Goal: Task Accomplishment & Management: Manage account settings

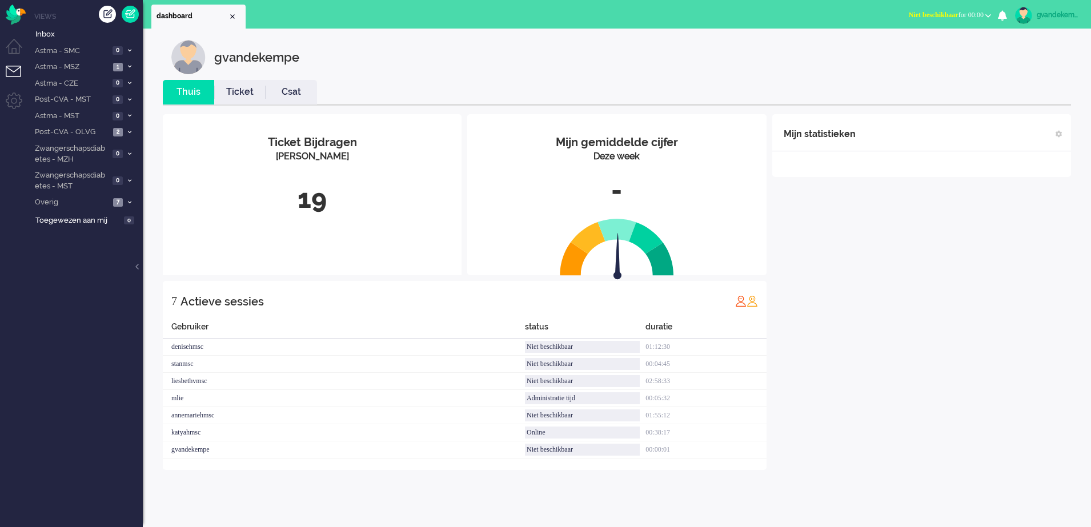
click at [983, 13] on span "Niet beschikbaar for 00:00" at bounding box center [946, 15] width 75 height 8
click at [922, 54] on label "Online" at bounding box center [944, 51] width 90 height 10
click at [124, 201] on li "Overig 7" at bounding box center [86, 202] width 114 height 17
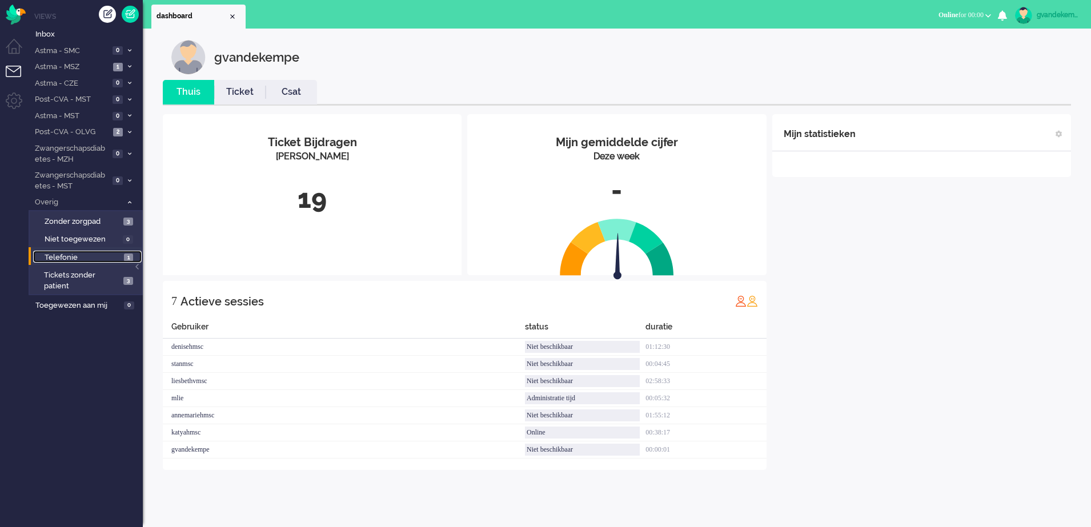
click at [105, 258] on span "Telefonie" at bounding box center [83, 257] width 77 height 11
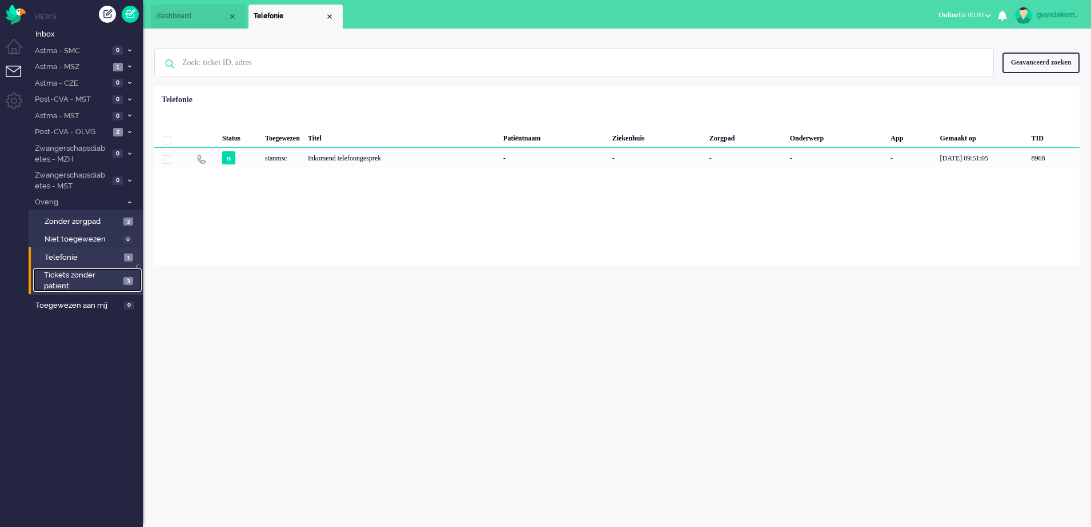
click at [120, 281] on span "Tickets zonder patient" at bounding box center [82, 280] width 76 height 21
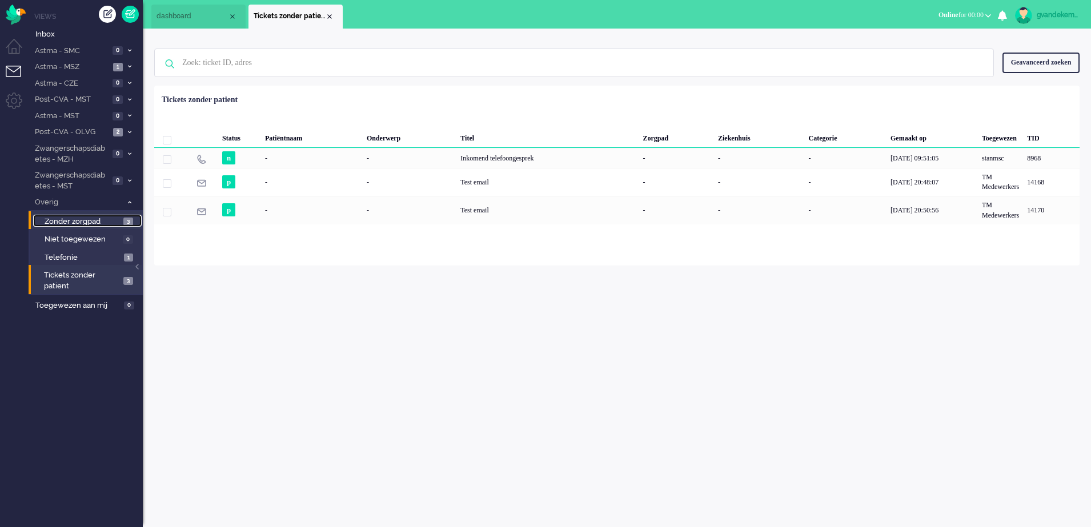
click at [114, 218] on span "Zonder zorgpad" at bounding box center [83, 222] width 76 height 11
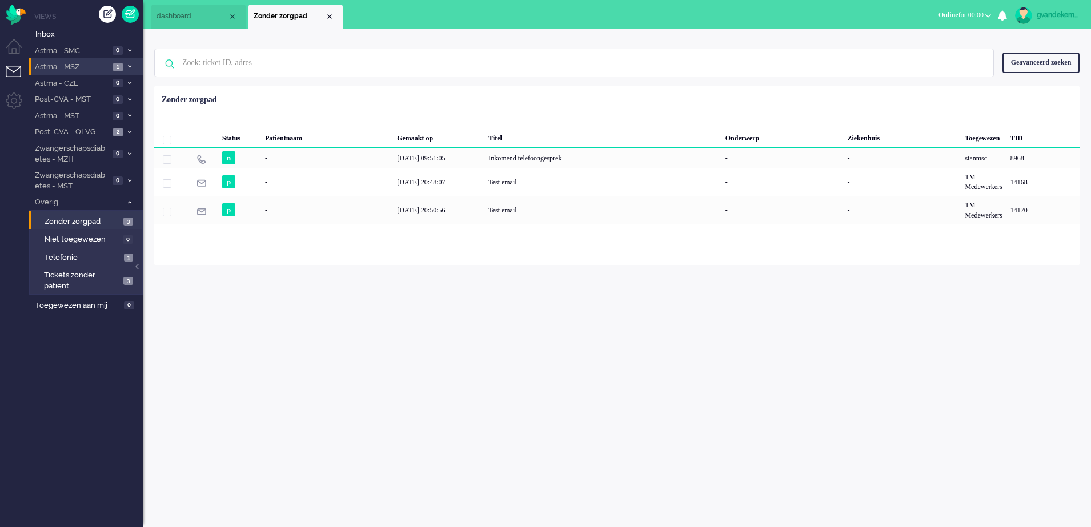
click at [128, 68] on icon at bounding box center [129, 67] width 3 height 4
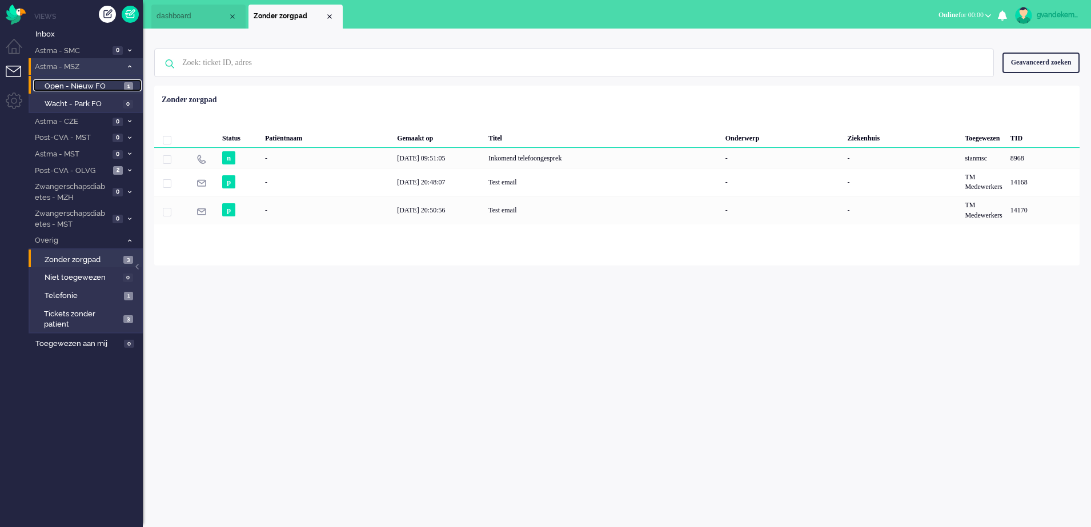
click at [115, 86] on span "Open - Nieuw FO" at bounding box center [83, 86] width 77 height 11
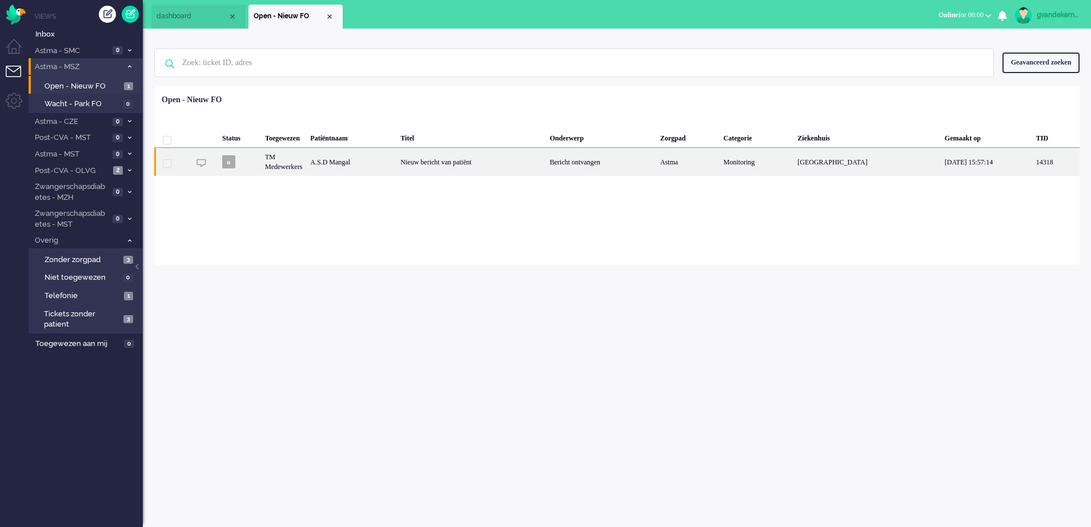
click at [488, 162] on div "Nieuw bericht van patiënt" at bounding box center [470, 162] width 149 height 28
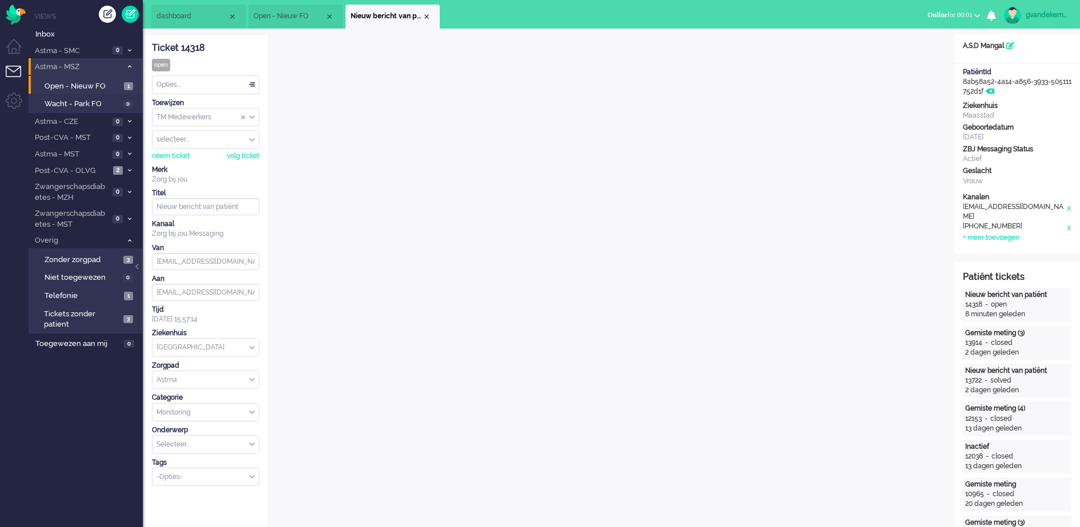
click at [254, 84] on div "Opties..." at bounding box center [206, 85] width 106 height 18
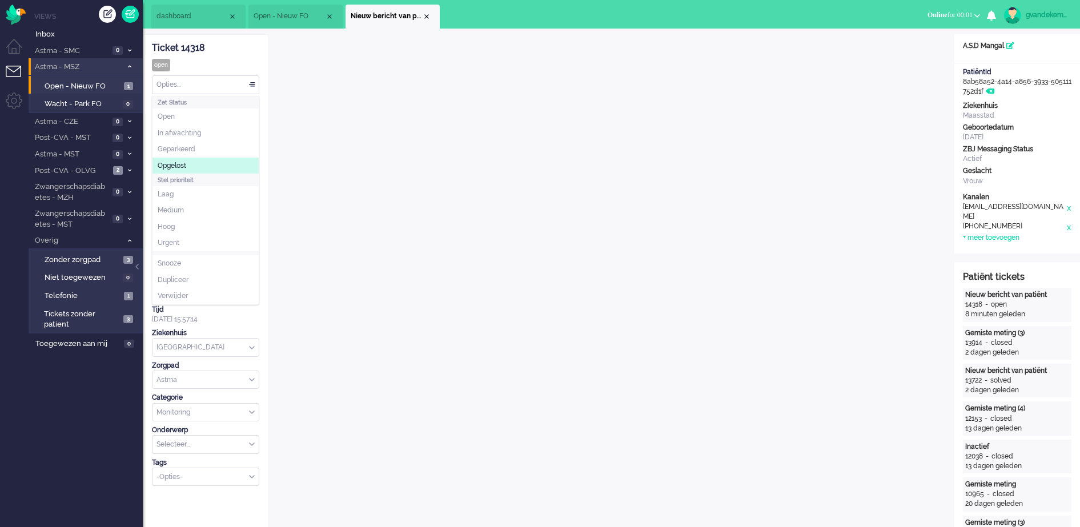
click at [182, 162] on span "Opgelost" at bounding box center [172, 166] width 29 height 10
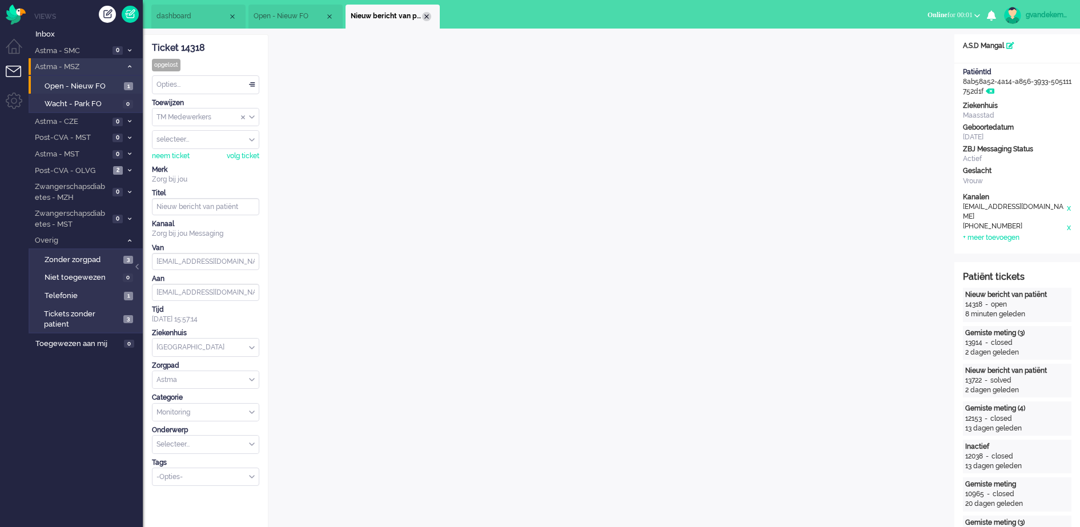
click at [427, 18] on div "Close tab" at bounding box center [426, 16] width 9 height 9
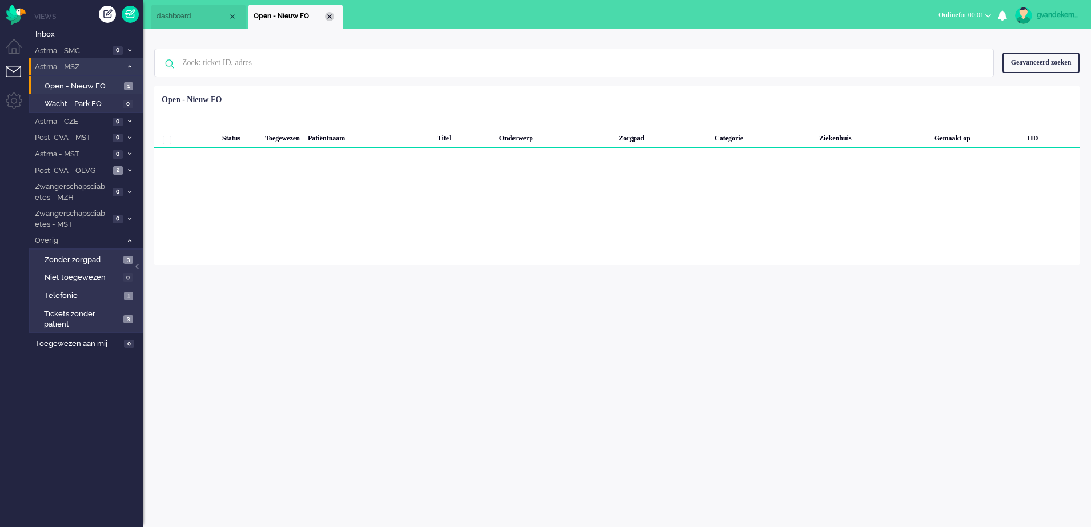
click at [328, 15] on div "Close tab" at bounding box center [329, 16] width 9 height 9
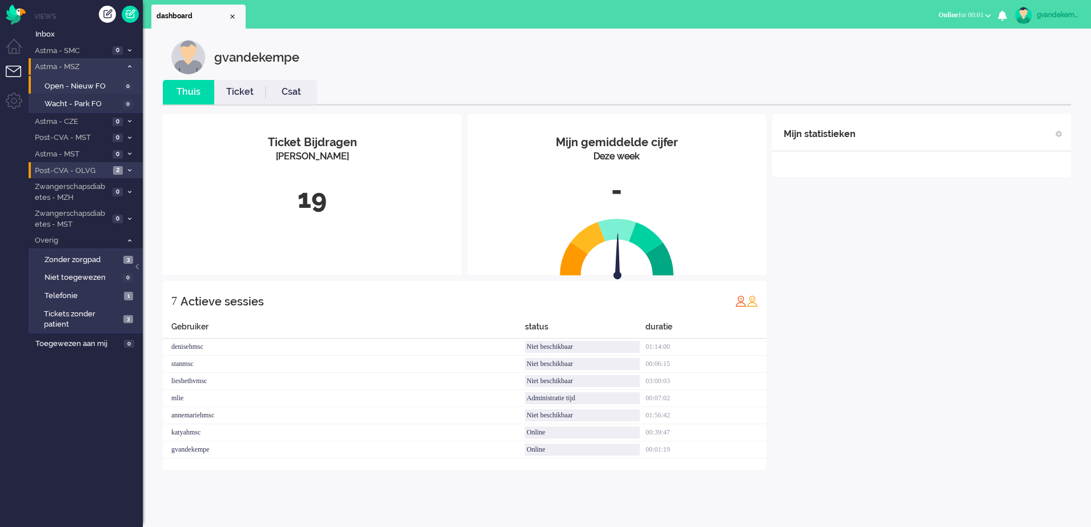
click at [130, 170] on icon at bounding box center [129, 171] width 3 height 4
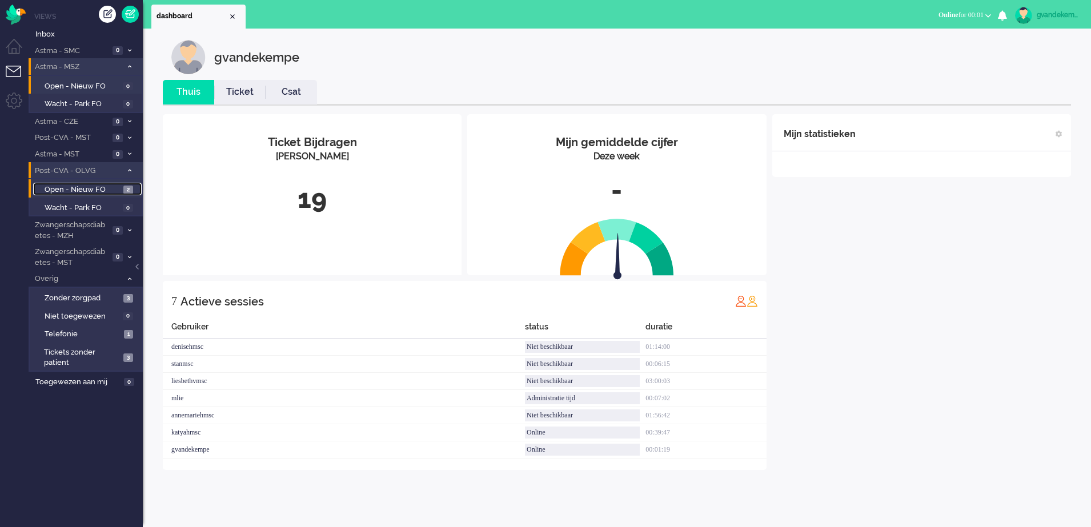
click at [110, 189] on span "Open - Nieuw FO" at bounding box center [83, 190] width 76 height 11
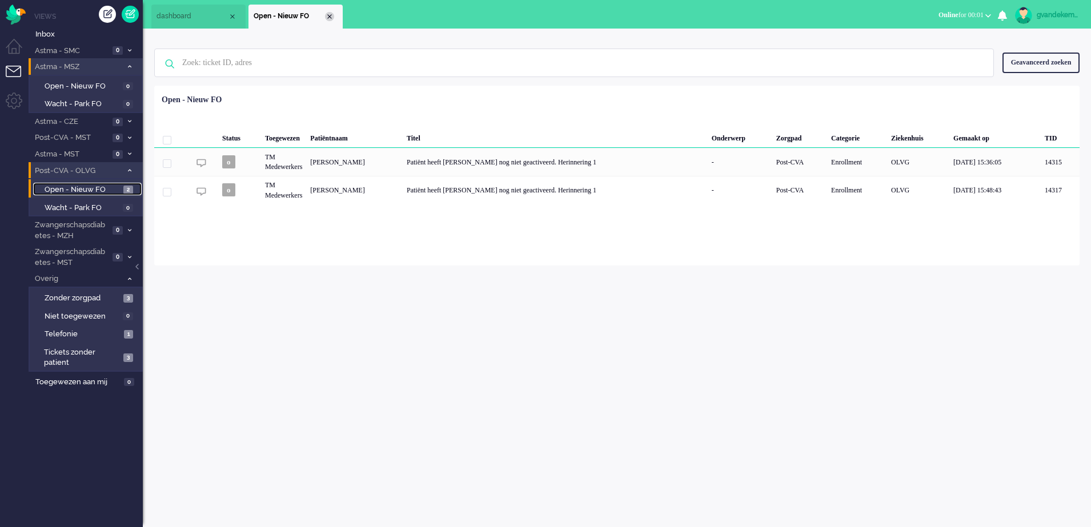
click at [330, 16] on div "Close tab" at bounding box center [329, 16] width 9 height 9
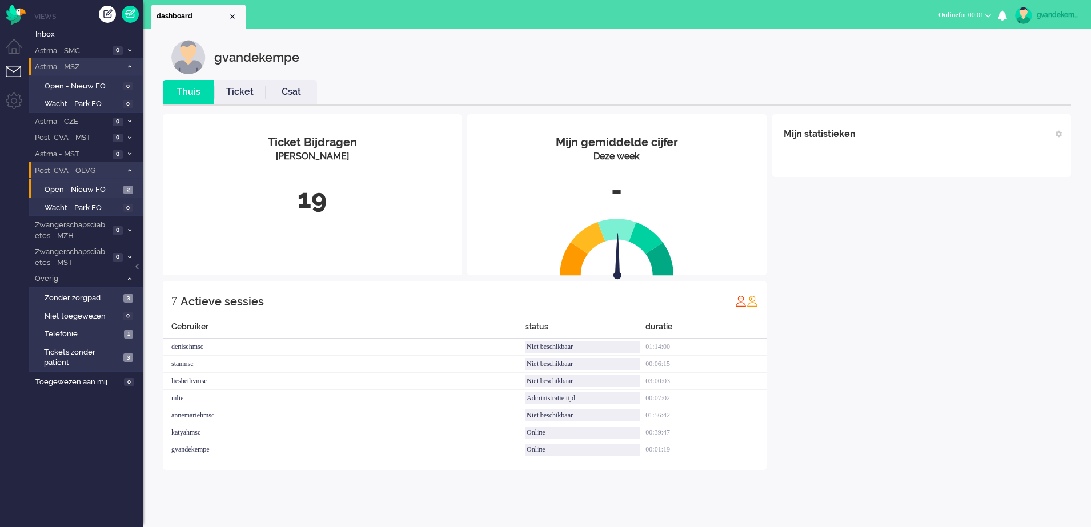
click at [133, 170] on span at bounding box center [129, 170] width 9 height 6
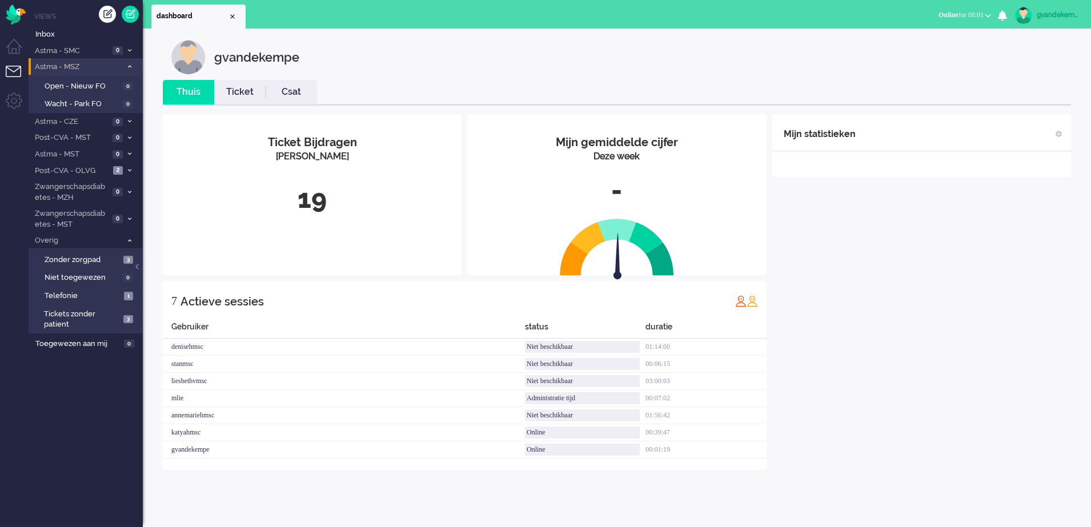
click at [1010, 244] on div "Mijn statistieken + Statistieken toevoegen Bel tijd (gemiddelde dag) Wrapup tij…" at bounding box center [921, 292] width 299 height 356
click at [129, 66] on icon at bounding box center [129, 67] width 3 height 4
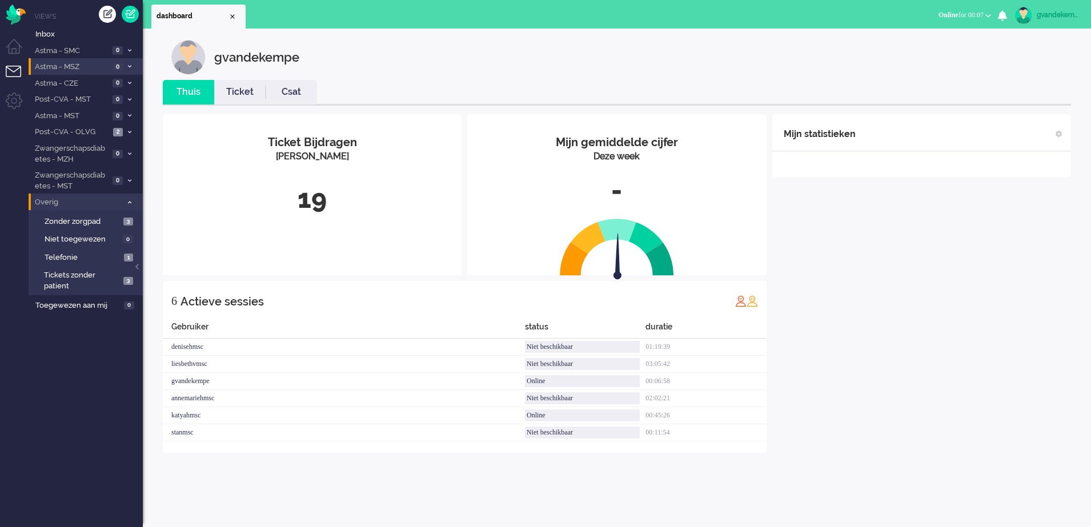
click at [129, 202] on icon at bounding box center [129, 203] width 3 height 4
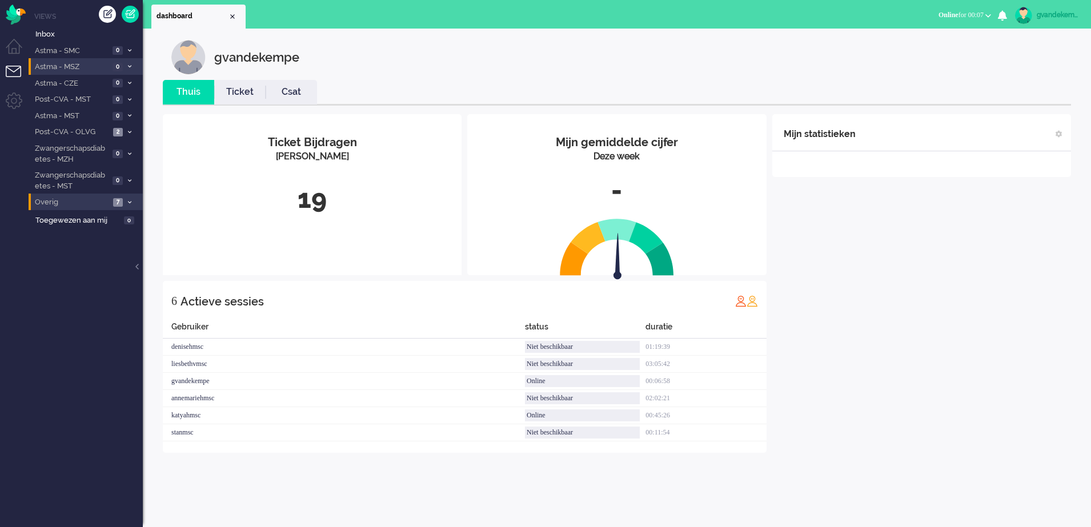
click at [955, 301] on div "Mijn statistieken + Statistieken toevoegen Bel tijd (gemiddelde dag) Wrapup tij…" at bounding box center [921, 283] width 299 height 339
click at [978, 310] on div "Mijn statistieken + Statistieken toevoegen Bel tijd (gemiddelde dag) Wrapup tij…" at bounding box center [921, 275] width 299 height 322
click at [126, 131] on span at bounding box center [129, 132] width 9 height 6
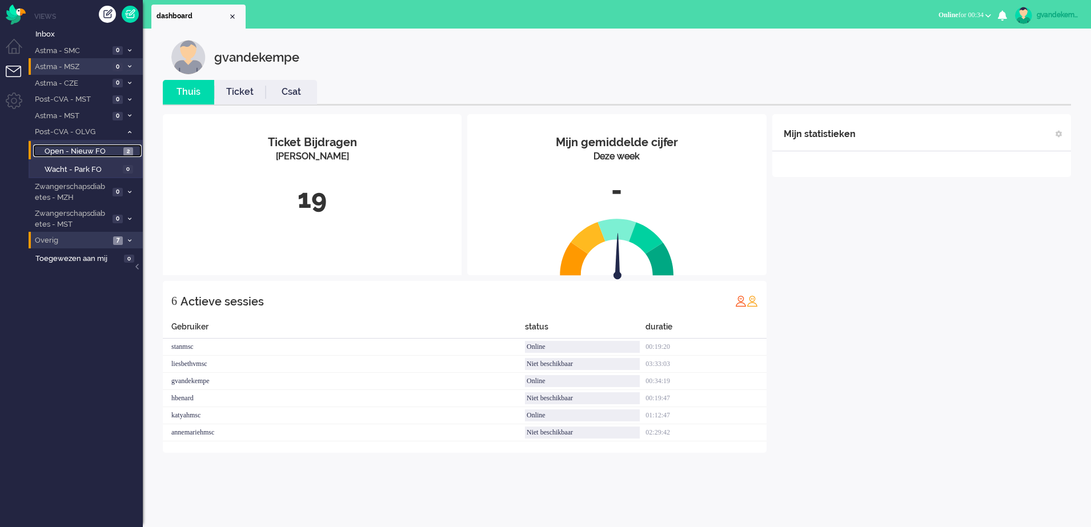
click at [117, 151] on span "Open - Nieuw FO" at bounding box center [83, 151] width 76 height 11
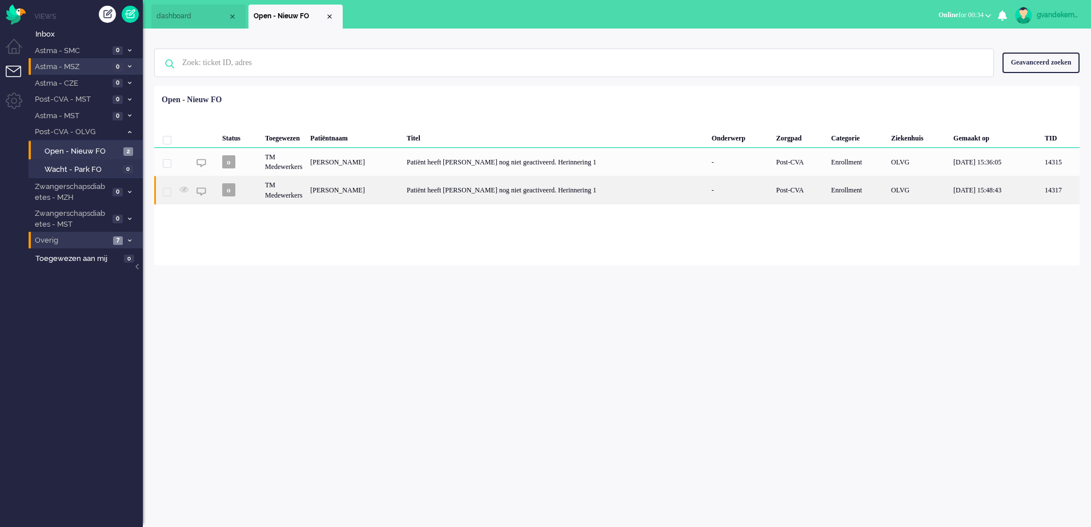
click at [348, 193] on div "[PERSON_NAME]" at bounding box center [354, 190] width 97 height 28
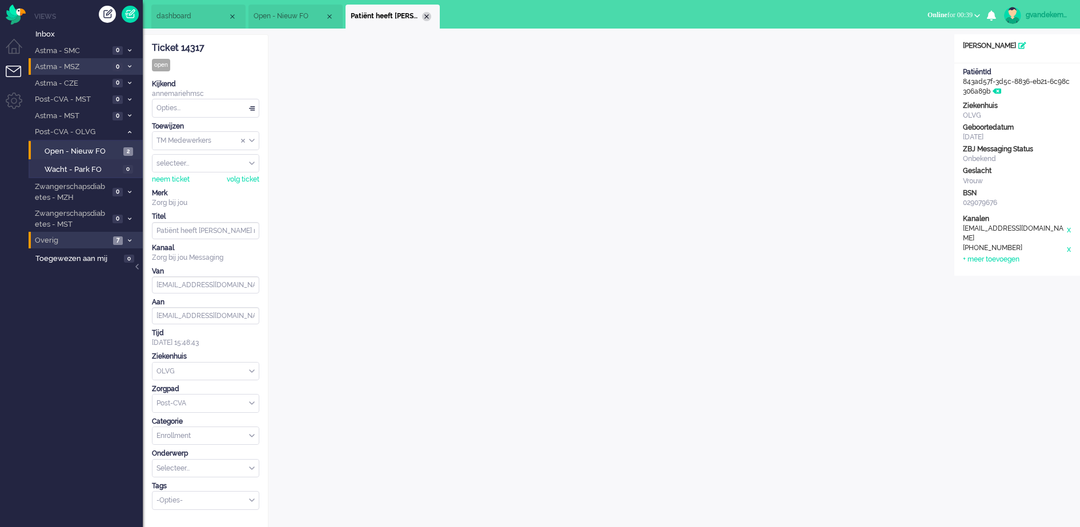
click at [428, 18] on div "Close tab" at bounding box center [426, 16] width 9 height 9
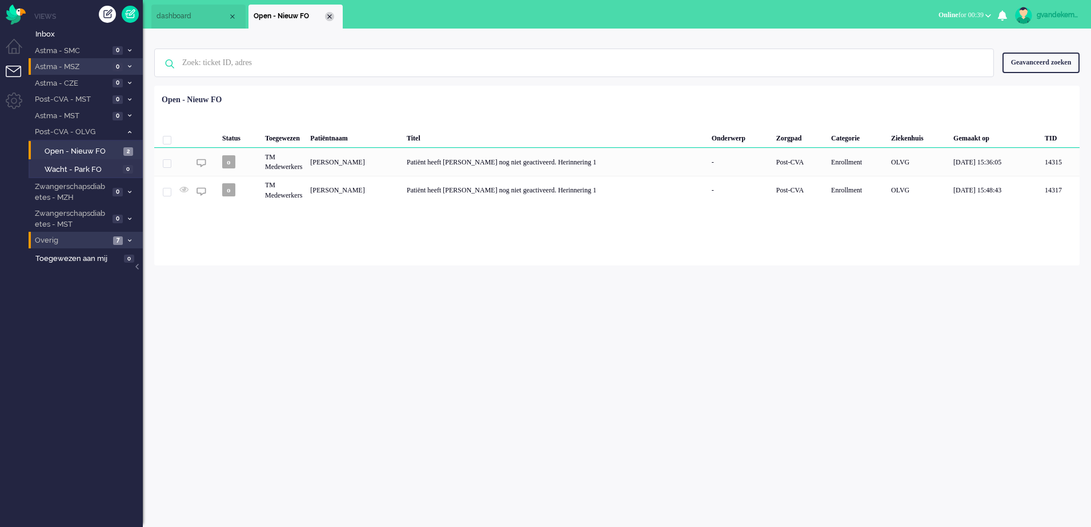
click at [328, 15] on div "Close tab" at bounding box center [329, 16] width 9 height 9
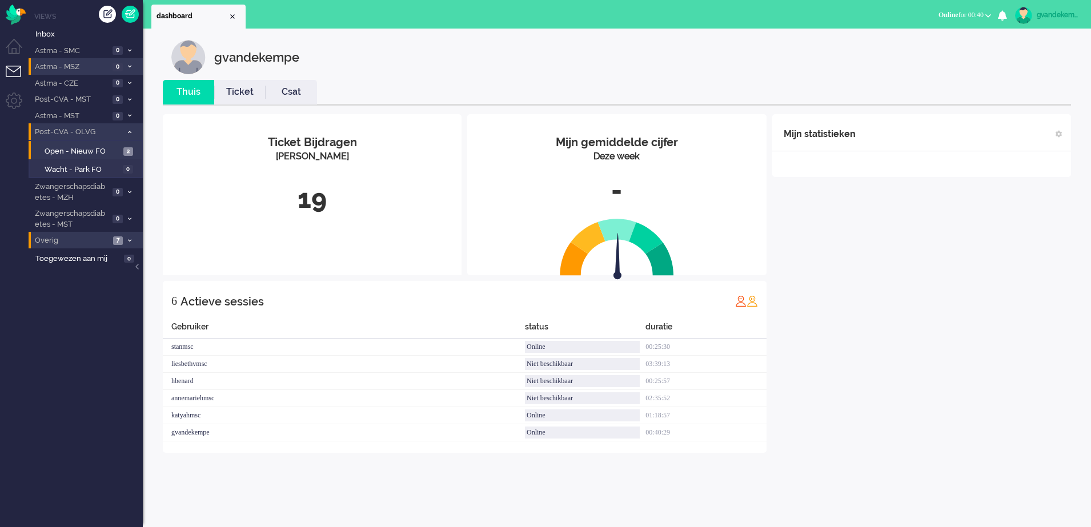
click at [131, 134] on icon at bounding box center [129, 132] width 3 height 4
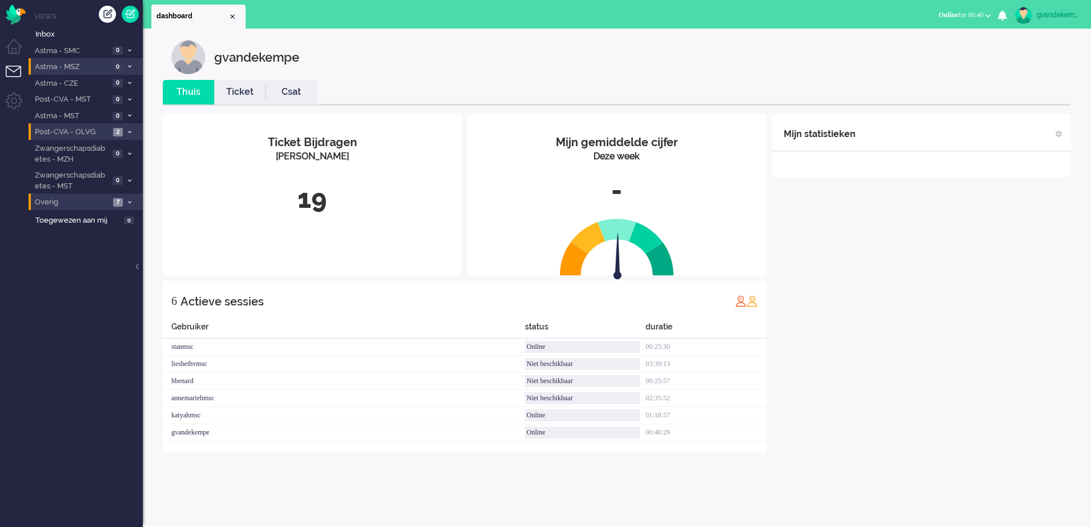
click at [921, 360] on div "Mijn statistieken + Statistieken toevoegen Bel tijd (gemiddelde dag) Wrapup tij…" at bounding box center [921, 283] width 299 height 339
click at [972, 454] on div "Mijn gemiddelde cijfer Deze week - Ticket Bijdragen Per Kanaal 19 6 Actieve ses…" at bounding box center [617, 284] width 908 height 356
click at [953, 411] on div "Mijn statistieken + Statistieken toevoegen Bel tijd (gemiddelde dag) Wrapup tij…" at bounding box center [921, 283] width 299 height 339
click at [888, 396] on div "Mijn statistieken + Statistieken toevoegen Bel tijd (gemiddelde dag) Wrapup tij…" at bounding box center [921, 283] width 299 height 339
click at [1005, 273] on div "Mijn statistieken + Statistieken toevoegen Bel tijd (gemiddelde dag) Wrapup tij…" at bounding box center [921, 283] width 299 height 339
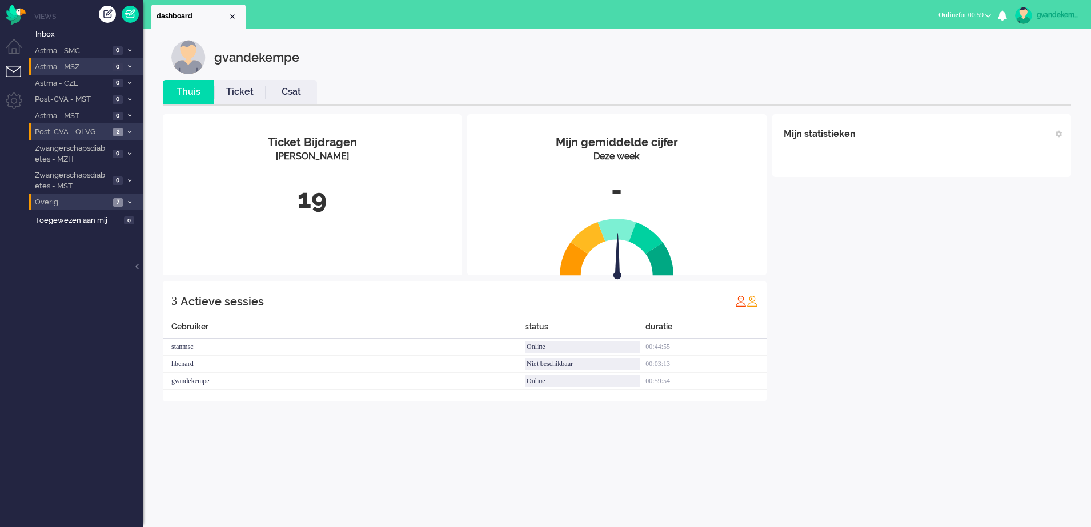
click at [1061, 15] on div "gvandekempe" at bounding box center [1058, 14] width 43 height 11
click at [1000, 91] on link "Uitloggen" at bounding box center [1042, 91] width 85 height 11
